Goal: Check status: Check status

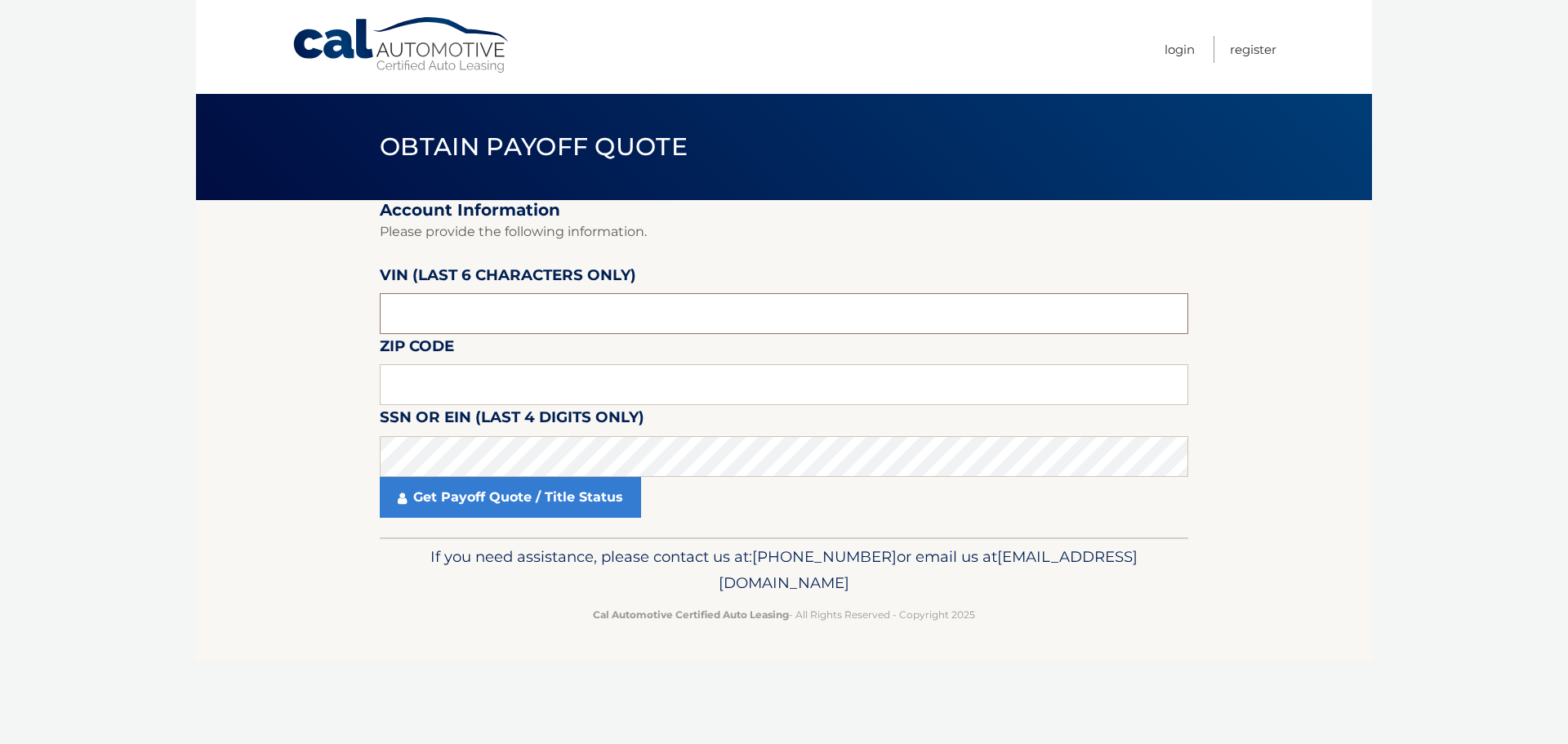
click at [585, 322] on input "text" at bounding box center [784, 313] width 808 height 41
type input "606436"
type input "19087"
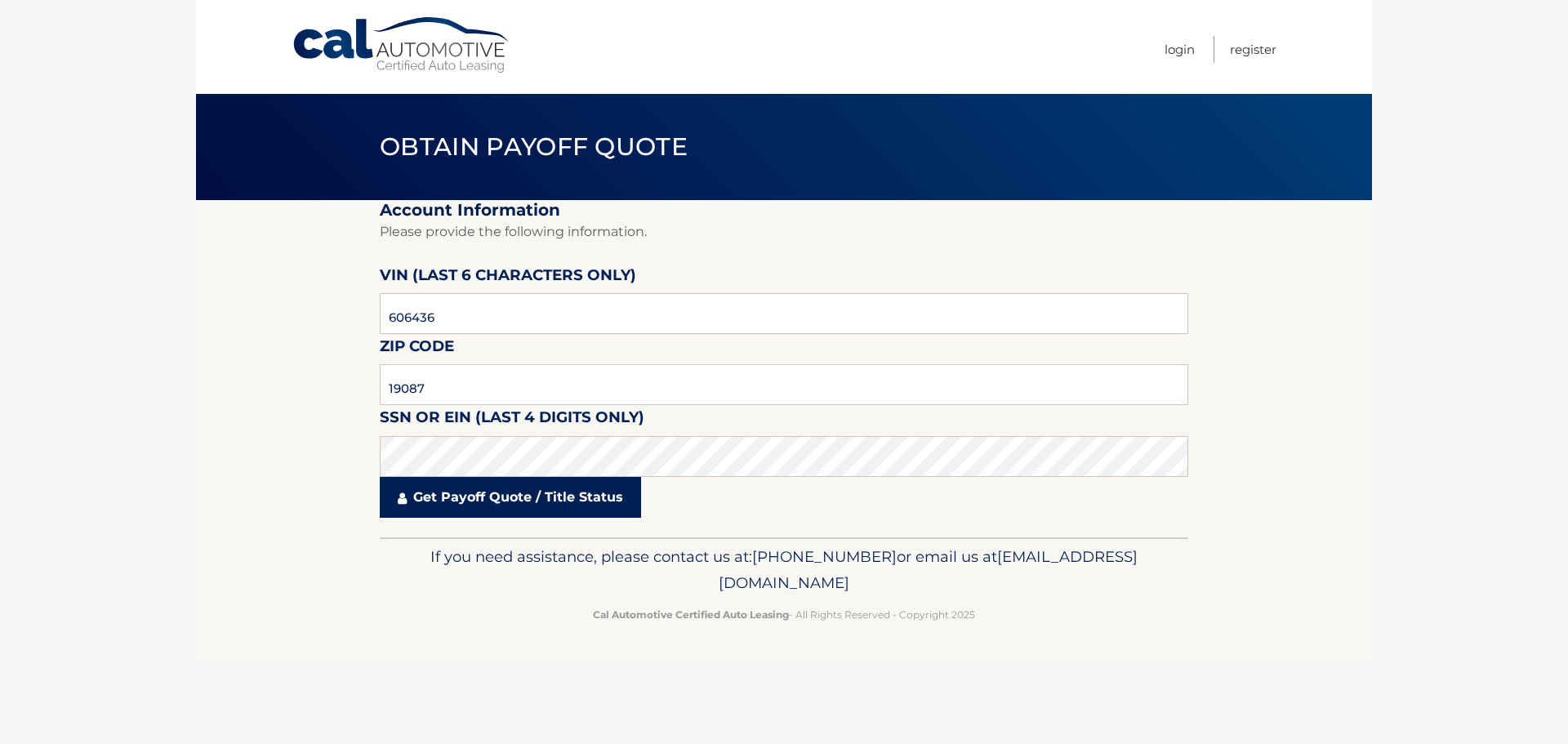
click at [530, 496] on link "Get Payoff Quote / Title Status" at bounding box center [510, 496] width 262 height 41
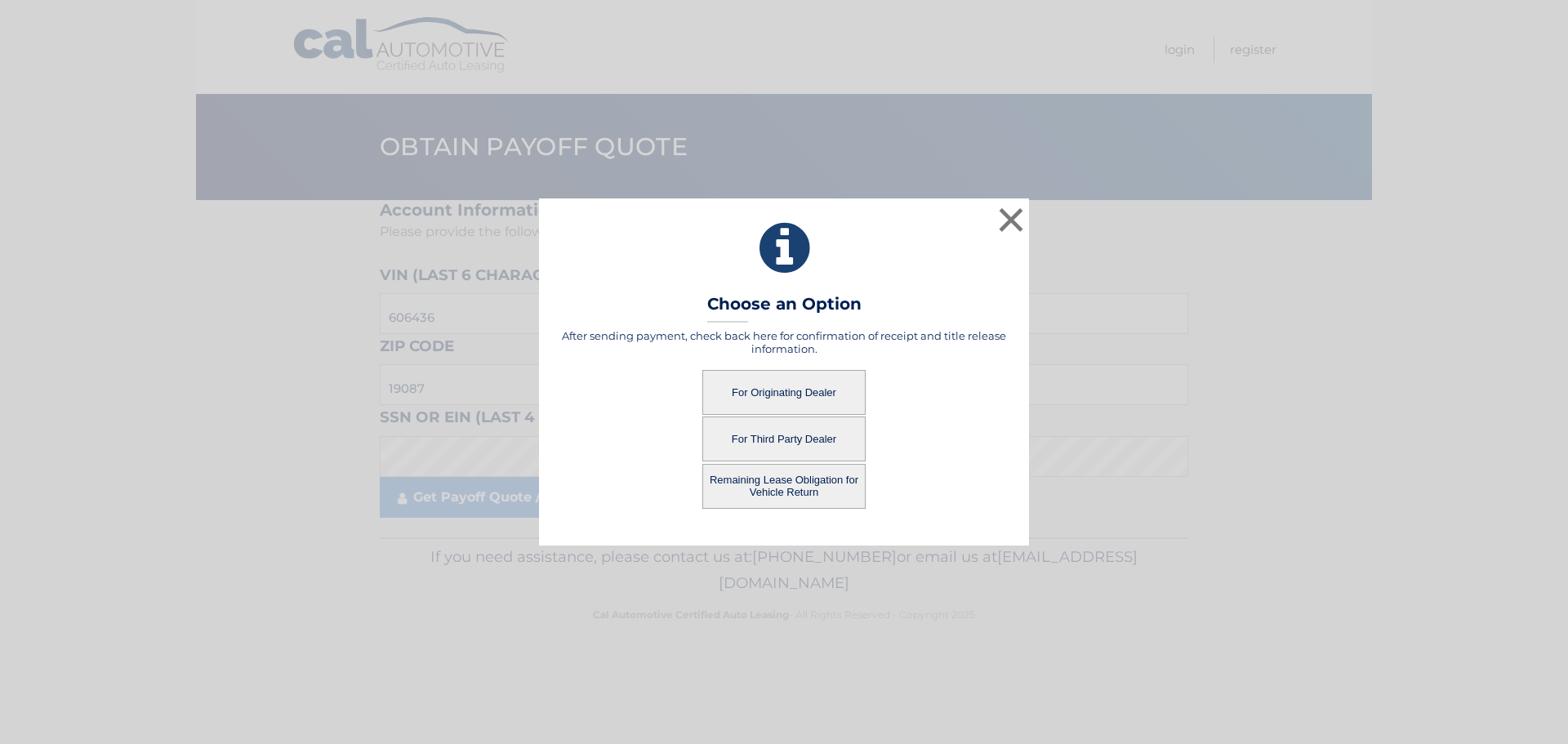
click at [765, 386] on button "For Originating Dealer" at bounding box center [783, 392] width 163 height 45
click at [768, 388] on button "For Originating Dealer" at bounding box center [783, 392] width 163 height 45
